Goal: Download file/media

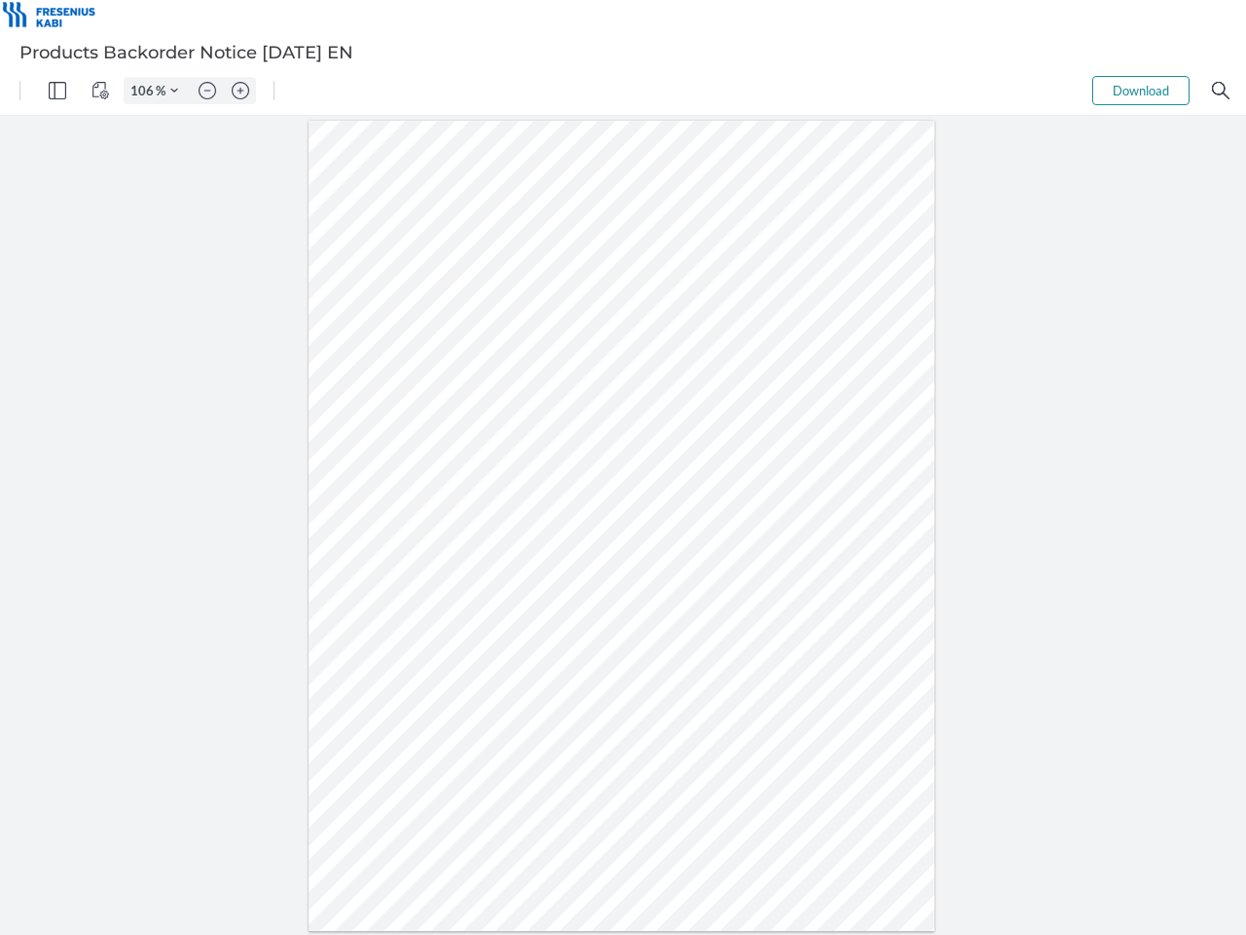
click at [57, 91] on img "Panel" at bounding box center [58, 91] width 18 height 18
click at [100, 91] on img "View Controls" at bounding box center [101, 91] width 18 height 18
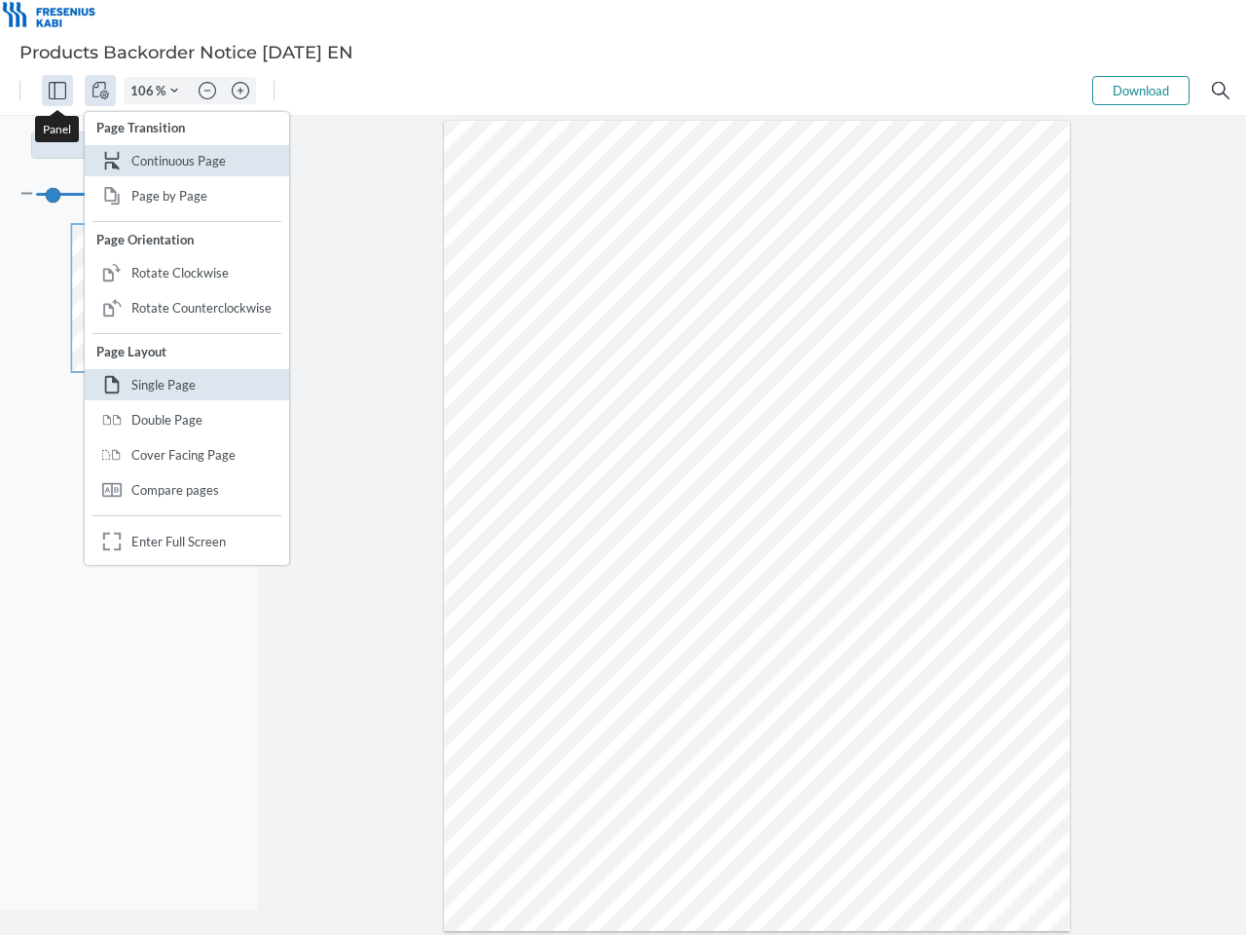
click at [145, 91] on input "106" at bounding box center [140, 91] width 31 height 18
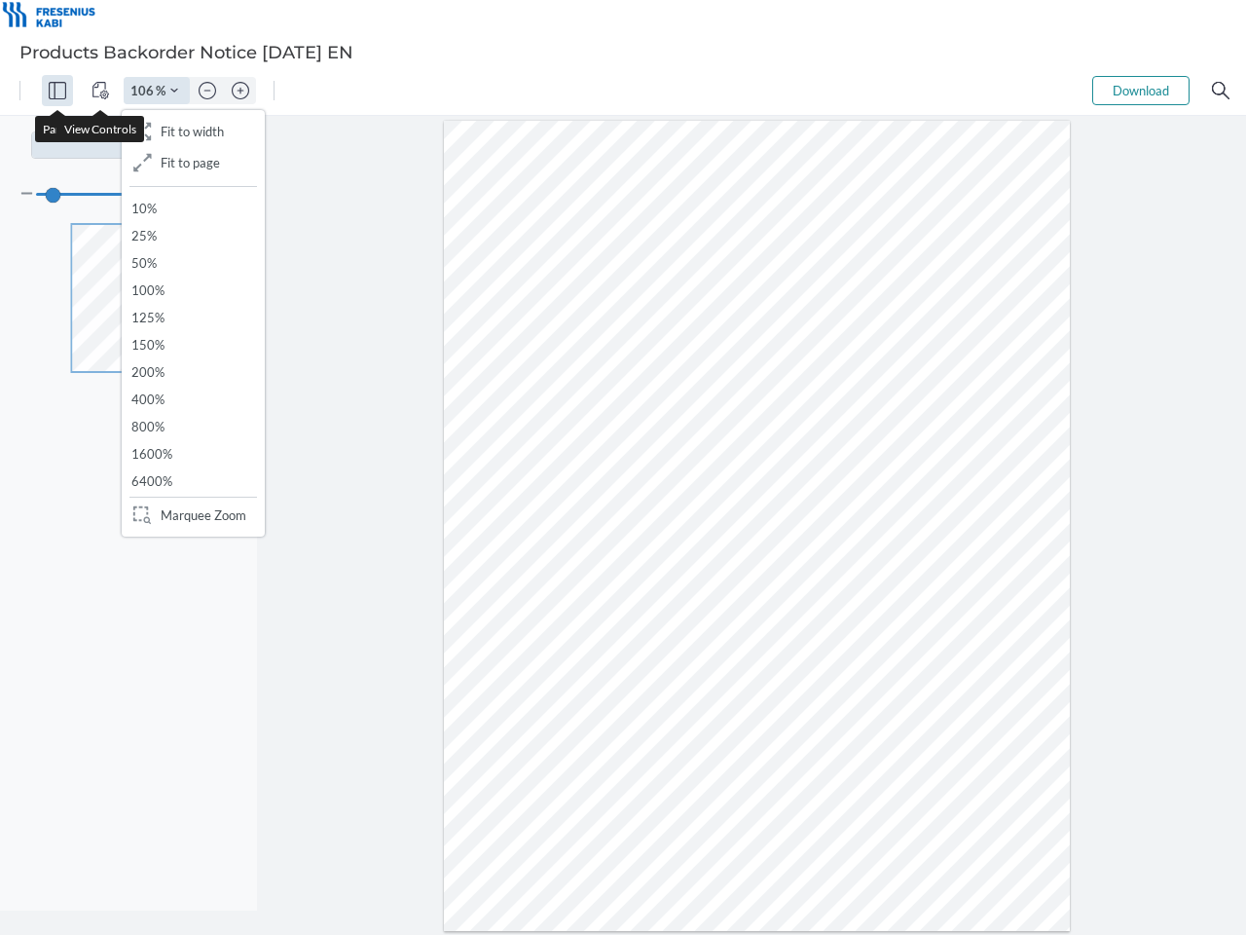
click at [174, 91] on img "Zoom Controls" at bounding box center [174, 91] width 8 height 8
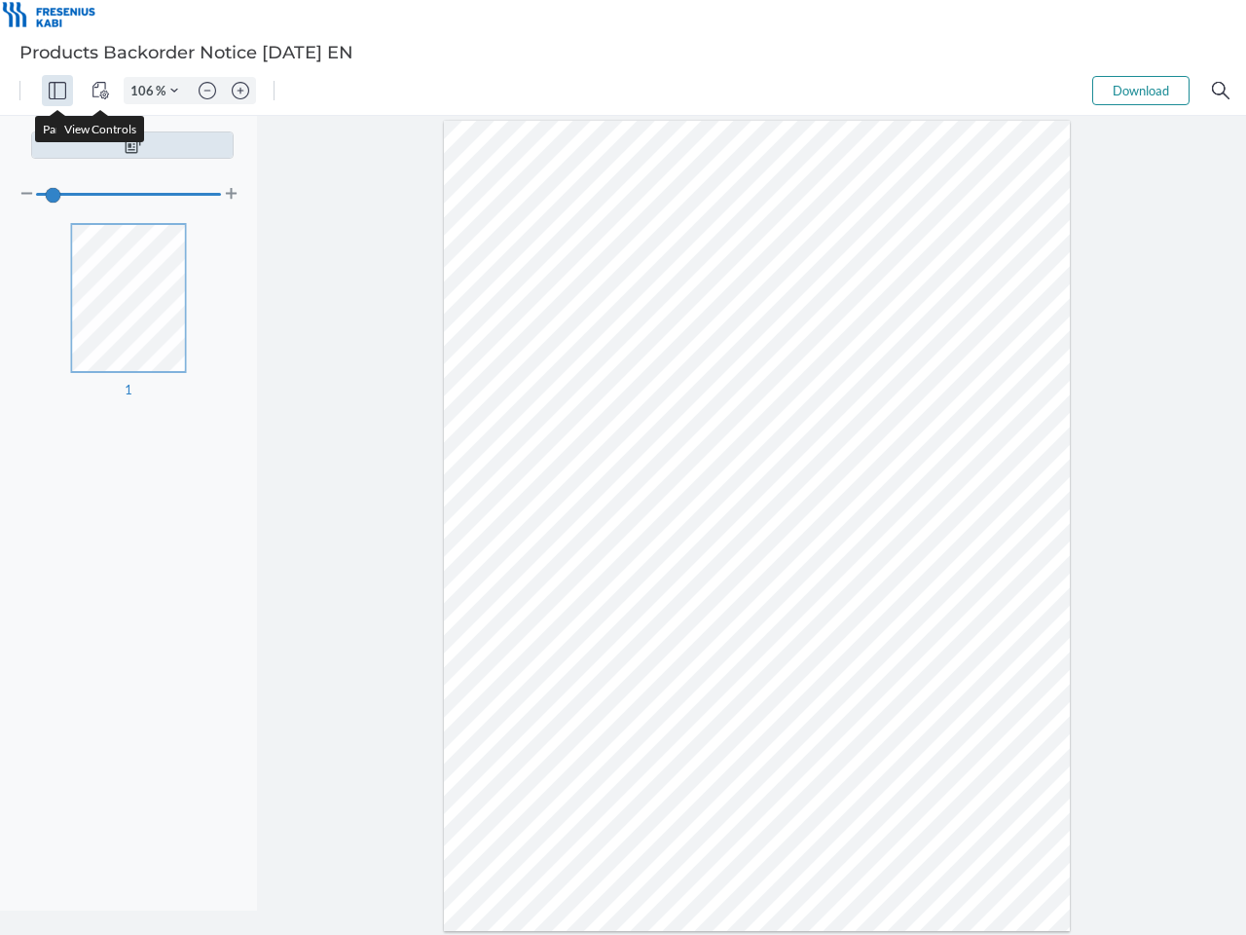
click at [207, 91] on img "Zoom out" at bounding box center [208, 91] width 18 height 18
click at [240, 91] on img "Zoom in" at bounding box center [241, 91] width 18 height 18
type input "106"
click at [1141, 91] on button "Download" at bounding box center [1140, 90] width 97 height 29
click at [1221, 91] on img "Search" at bounding box center [1221, 91] width 18 height 18
